Goal: Task Accomplishment & Management: Use online tool/utility

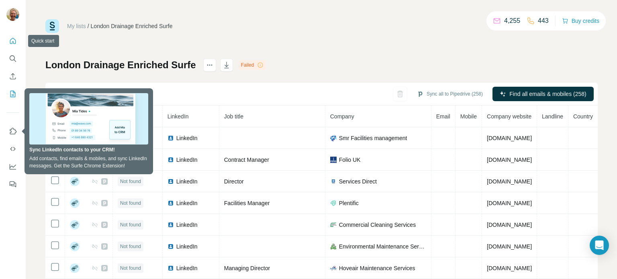
click at [12, 42] on icon "Quick start" at bounding box center [13, 41] width 6 height 6
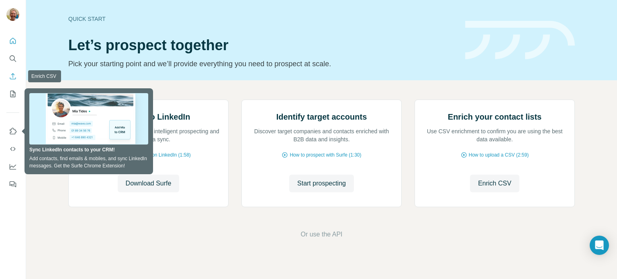
click at [13, 74] on icon "Enrich CSV" at bounding box center [13, 76] width 6 height 6
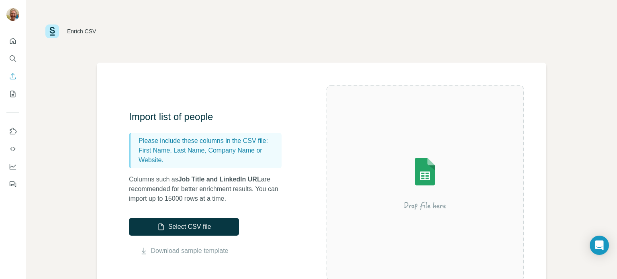
click at [417, 179] on img at bounding box center [424, 183] width 144 height 96
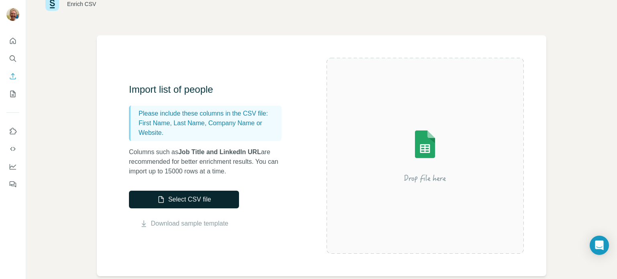
scroll to position [40, 0]
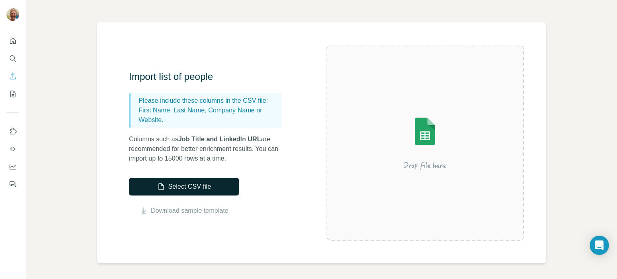
click at [196, 189] on button "Select CSV file" at bounding box center [184, 187] width 110 height 18
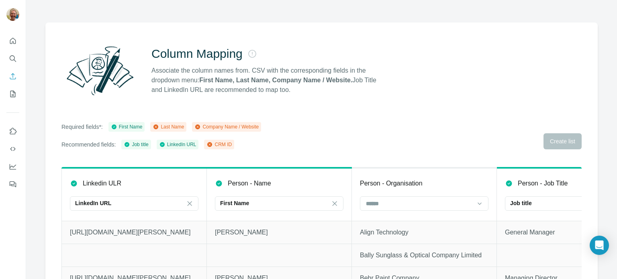
scroll to position [71, 0]
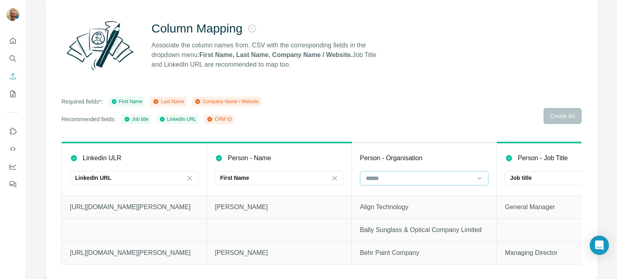
click at [395, 174] on input at bounding box center [419, 178] width 108 height 9
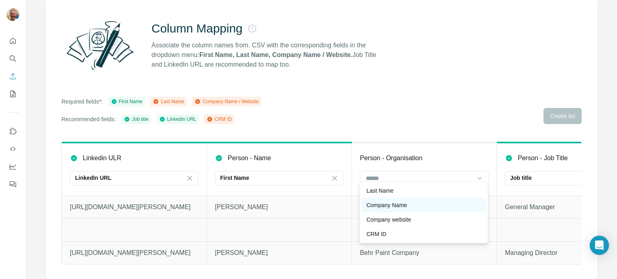
click at [386, 202] on p "Company Name" at bounding box center [386, 205] width 41 height 8
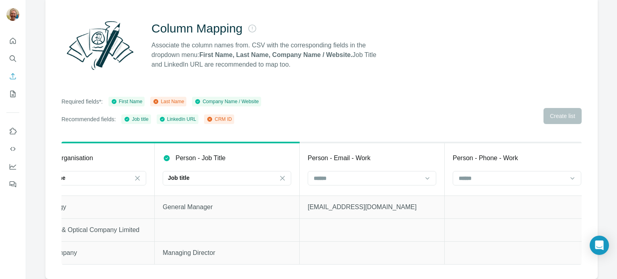
scroll to position [0, 343]
click at [328, 174] on input at bounding box center [366, 178] width 108 height 9
click at [460, 77] on div "Column Mapping Associate the column names from. CSV with the corresponding fiel…" at bounding box center [321, 138] width 552 height 282
drag, startPoint x: 552, startPoint y: 107, endPoint x: 409, endPoint y: 74, distance: 146.7
click at [550, 107] on div "Required fields*: First Name Last Name Company Name / Website Recommended field…" at bounding box center [321, 110] width 520 height 27
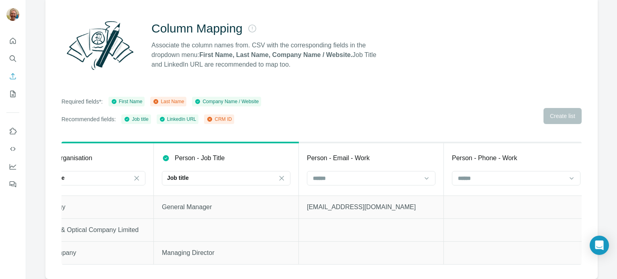
drag, startPoint x: 303, startPoint y: 45, endPoint x: 284, endPoint y: 142, distance: 99.0
click at [303, 47] on p "Associate the column names from. CSV with the corresponding fields in the dropd…" at bounding box center [267, 55] width 232 height 29
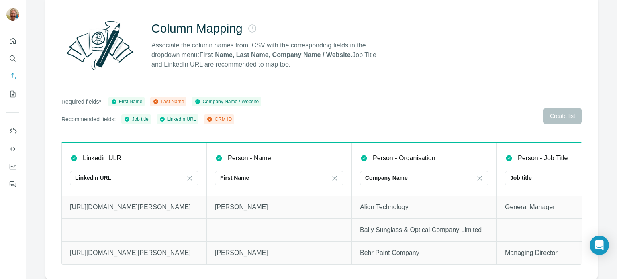
scroll to position [0, 645]
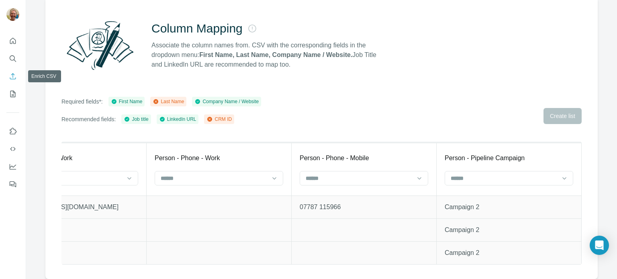
click at [11, 79] on icon "Enrich CSV" at bounding box center [13, 76] width 8 height 8
click at [15, 77] on icon "Enrich CSV" at bounding box center [13, 76] width 8 height 8
click at [12, 43] on icon "Quick start" at bounding box center [13, 41] width 8 height 8
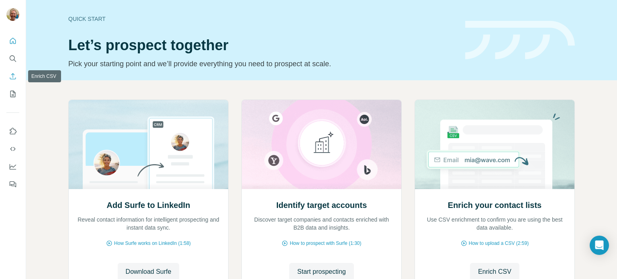
click at [15, 77] on icon "Enrich CSV" at bounding box center [13, 76] width 8 height 8
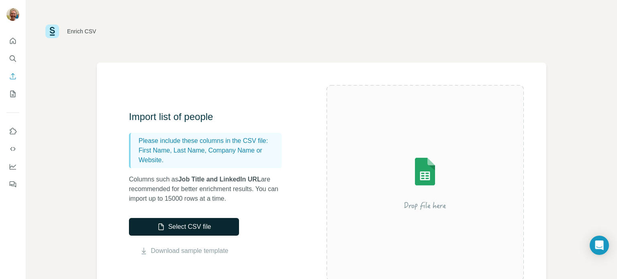
click at [178, 220] on button "Select CSV file" at bounding box center [184, 227] width 110 height 18
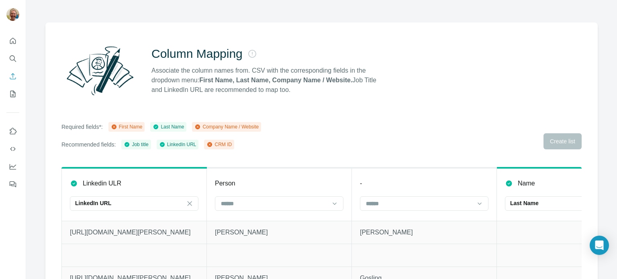
scroll to position [71, 0]
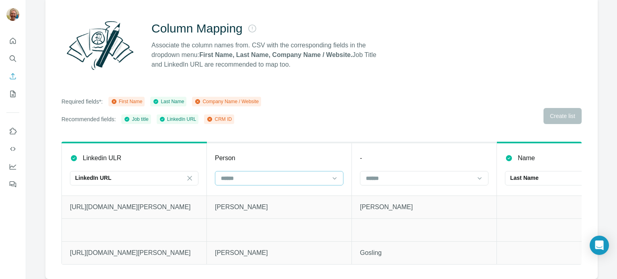
click at [236, 174] on input at bounding box center [274, 178] width 108 height 9
drag, startPoint x: 238, startPoint y: 192, endPoint x: 257, endPoint y: 183, distance: 21.4
click at [240, 189] on p "First Name" at bounding box center [234, 191] width 27 height 8
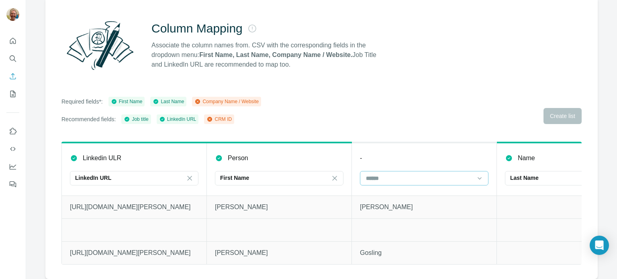
click at [377, 174] on input at bounding box center [419, 178] width 108 height 9
click at [12, 76] on icon "Enrich CSV" at bounding box center [13, 76] width 8 height 8
click at [11, 77] on icon "Enrich CSV" at bounding box center [13, 76] width 8 height 8
click at [11, 43] on icon "Quick start" at bounding box center [13, 41] width 6 height 6
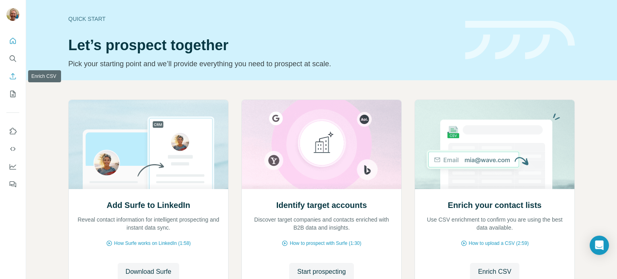
click at [12, 77] on icon "Enrich CSV" at bounding box center [13, 76] width 8 height 8
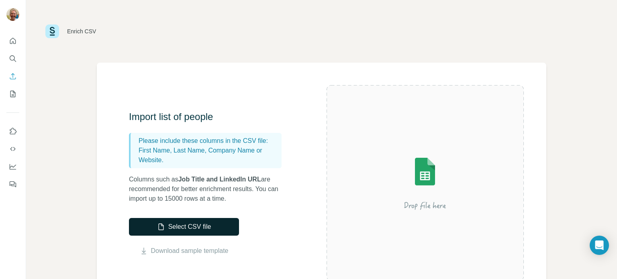
click at [183, 230] on button "Select CSV file" at bounding box center [184, 227] width 110 height 18
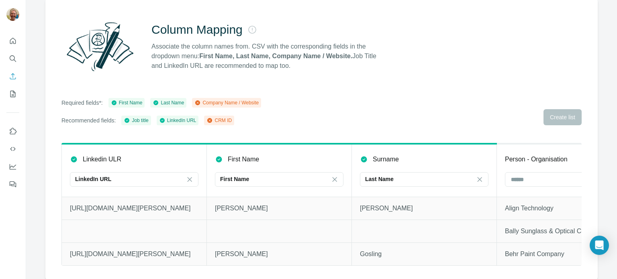
scroll to position [71, 0]
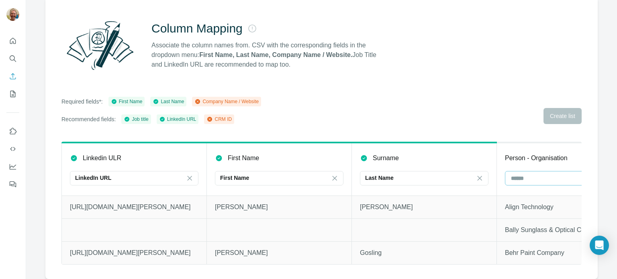
click at [519, 176] on input at bounding box center [564, 178] width 108 height 9
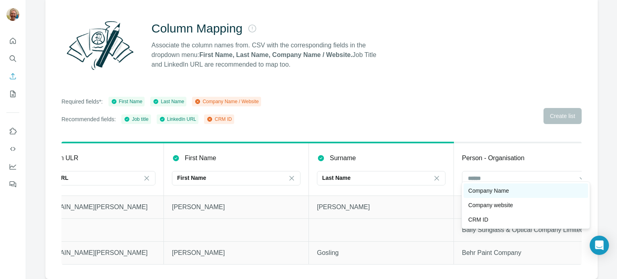
click at [497, 190] on p "Company Name" at bounding box center [488, 191] width 41 height 8
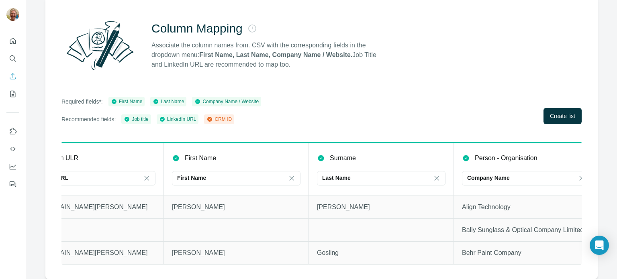
drag, startPoint x: 252, startPoint y: 258, endPoint x: 489, endPoint y: 191, distance: 246.5
click at [289, 255] on td "[PERSON_NAME]" at bounding box center [236, 252] width 145 height 23
click at [549, 113] on span "Create list" at bounding box center [561, 116] width 25 height 8
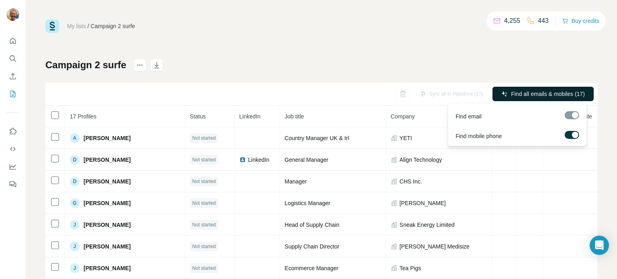
click at [517, 92] on span "Find all emails & mobiles (17)" at bounding box center [548, 94] width 74 height 8
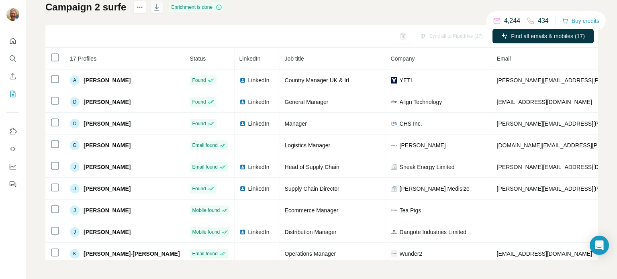
click at [155, 8] on icon "button" at bounding box center [157, 7] width 8 height 8
click at [17, 98] on button "My lists" at bounding box center [12, 94] width 13 height 14
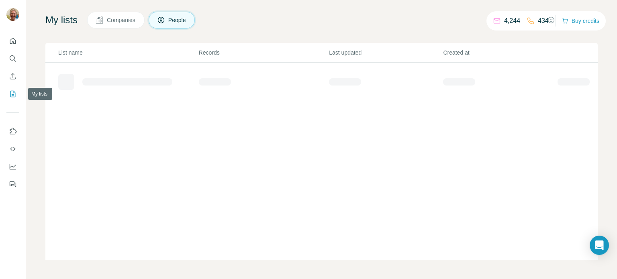
scroll to position [47, 0]
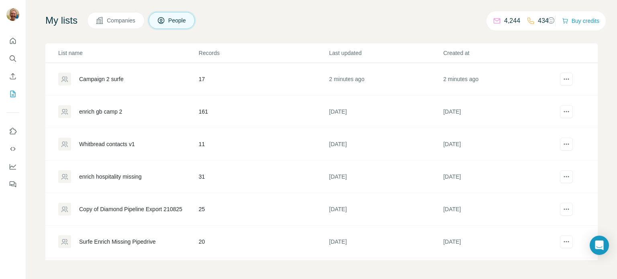
click at [100, 75] on div "Campaign 2 surfe" at bounding box center [101, 79] width 45 height 8
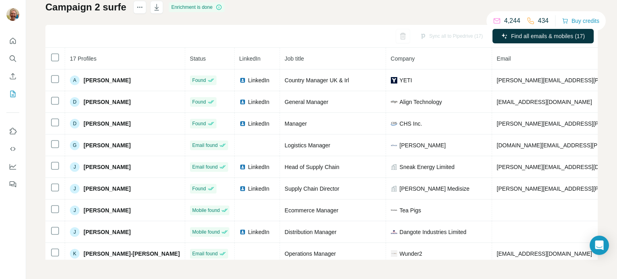
scroll to position [18, 0]
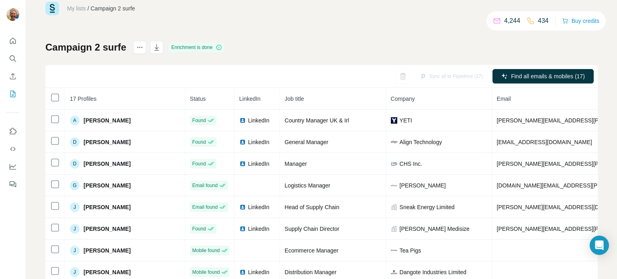
click at [56, 102] on th at bounding box center [55, 99] width 20 height 22
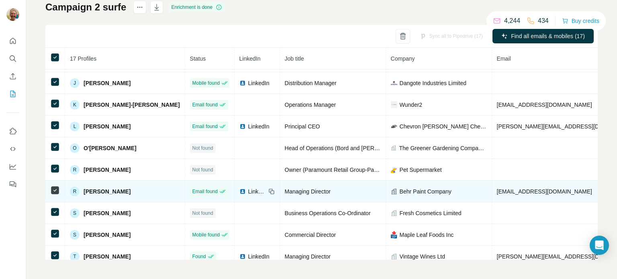
scroll to position [145, 0]
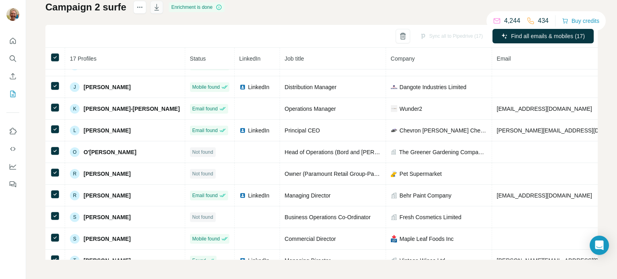
click at [157, 6] on icon "button" at bounding box center [157, 7] width 8 height 8
click at [155, 6] on icon "button" at bounding box center [157, 7] width 8 height 8
